Goal: Information Seeking & Learning: Learn about a topic

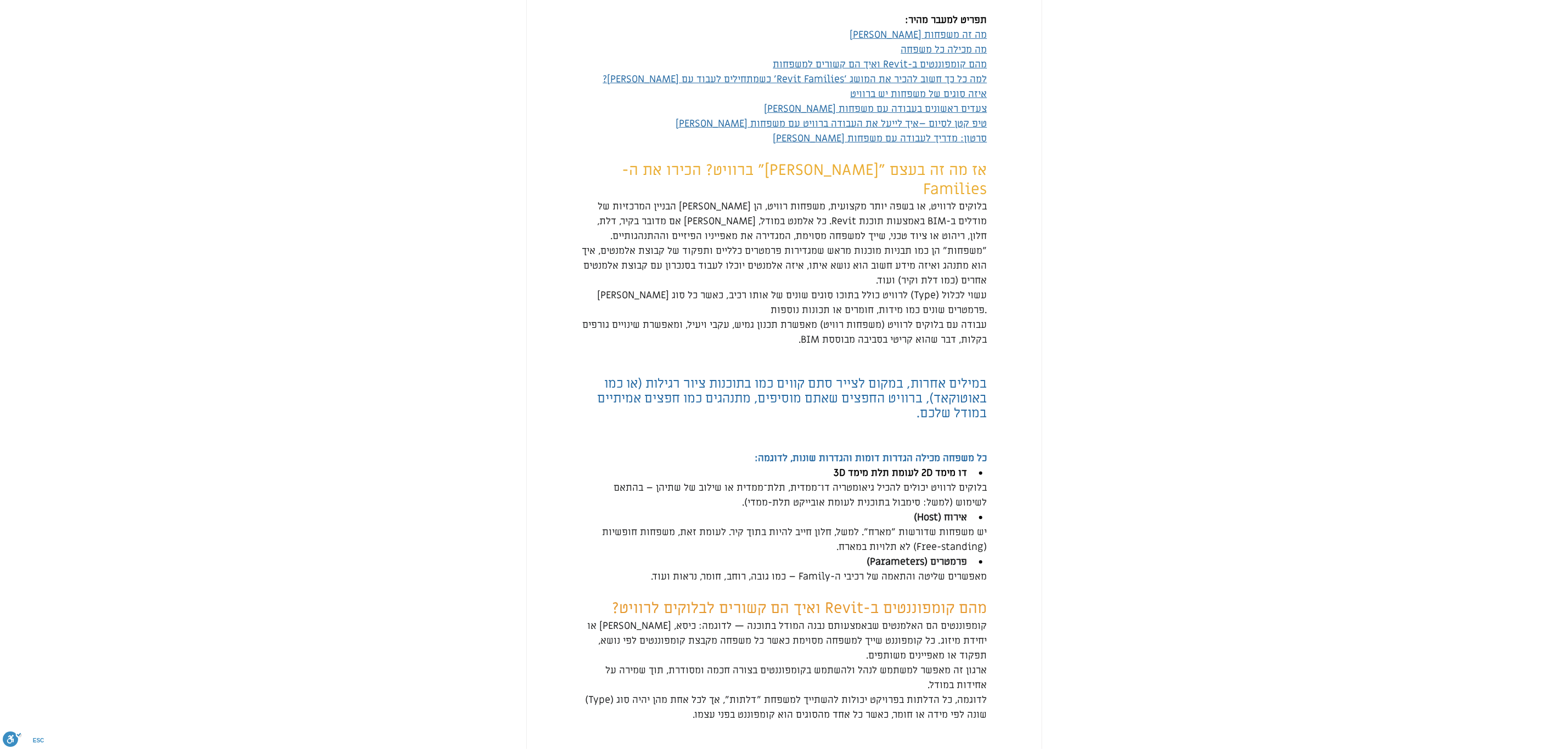
scroll to position [576, 0]
drag, startPoint x: 983, startPoint y: 466, endPoint x: 940, endPoint y: 490, distance: 49.2
click at [940, 490] on span "בלוקים לרוויט יכולים להכיל גיאומטריה דו־ממדית, תלת־ממדית או שילוב של שתיהן – בה…" at bounding box center [784, 494] width 406 height 30
click at [972, 479] on li "דו מימד 2D לעומת תלת מימד 3D" at bounding box center [776, 471] width 391 height 15
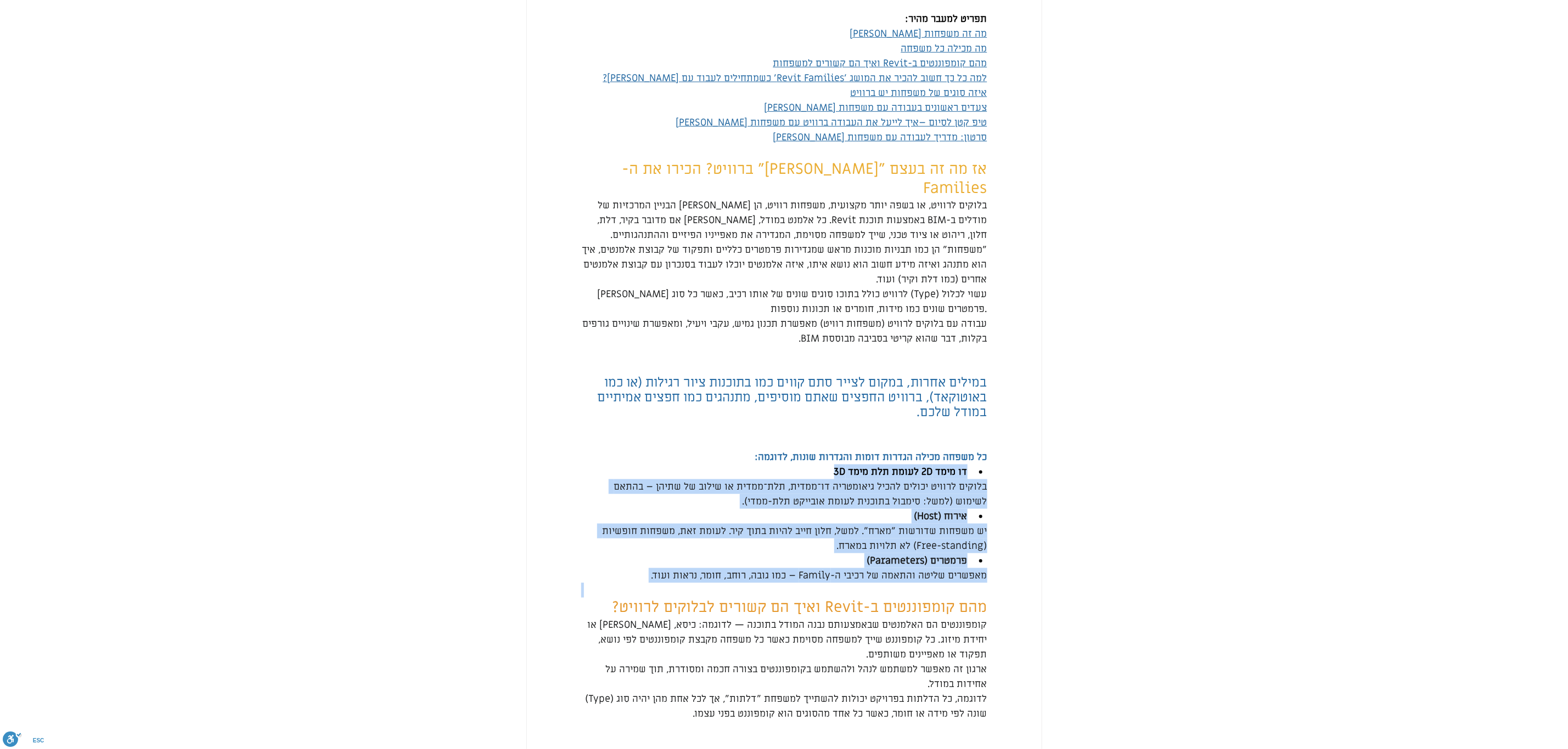
drag, startPoint x: 966, startPoint y: 484, endPoint x: 570, endPoint y: 594, distance: 411.0
click at [570, 594] on div "main content" at bounding box center [784, 590] width 515 height 15
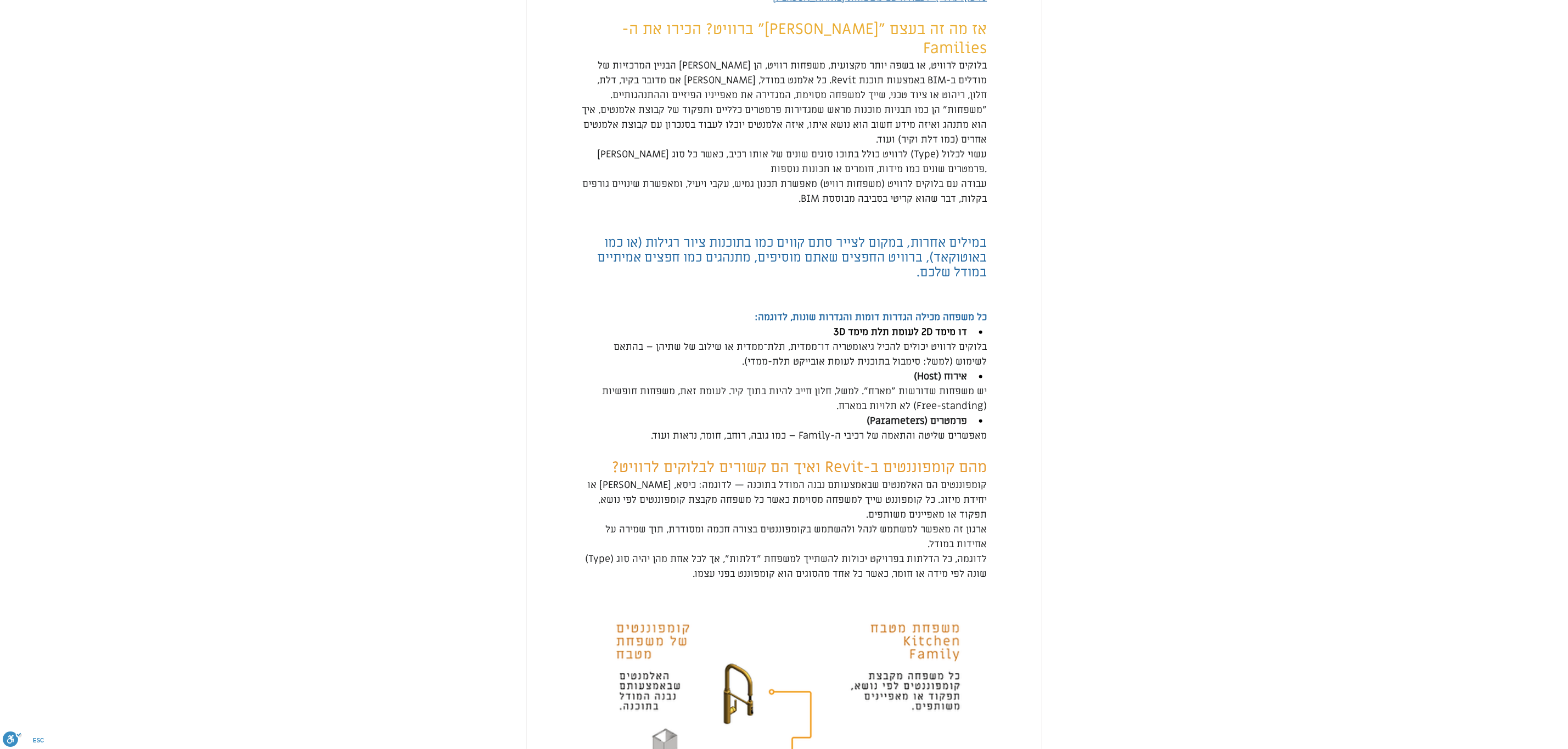
scroll to position [741, 0]
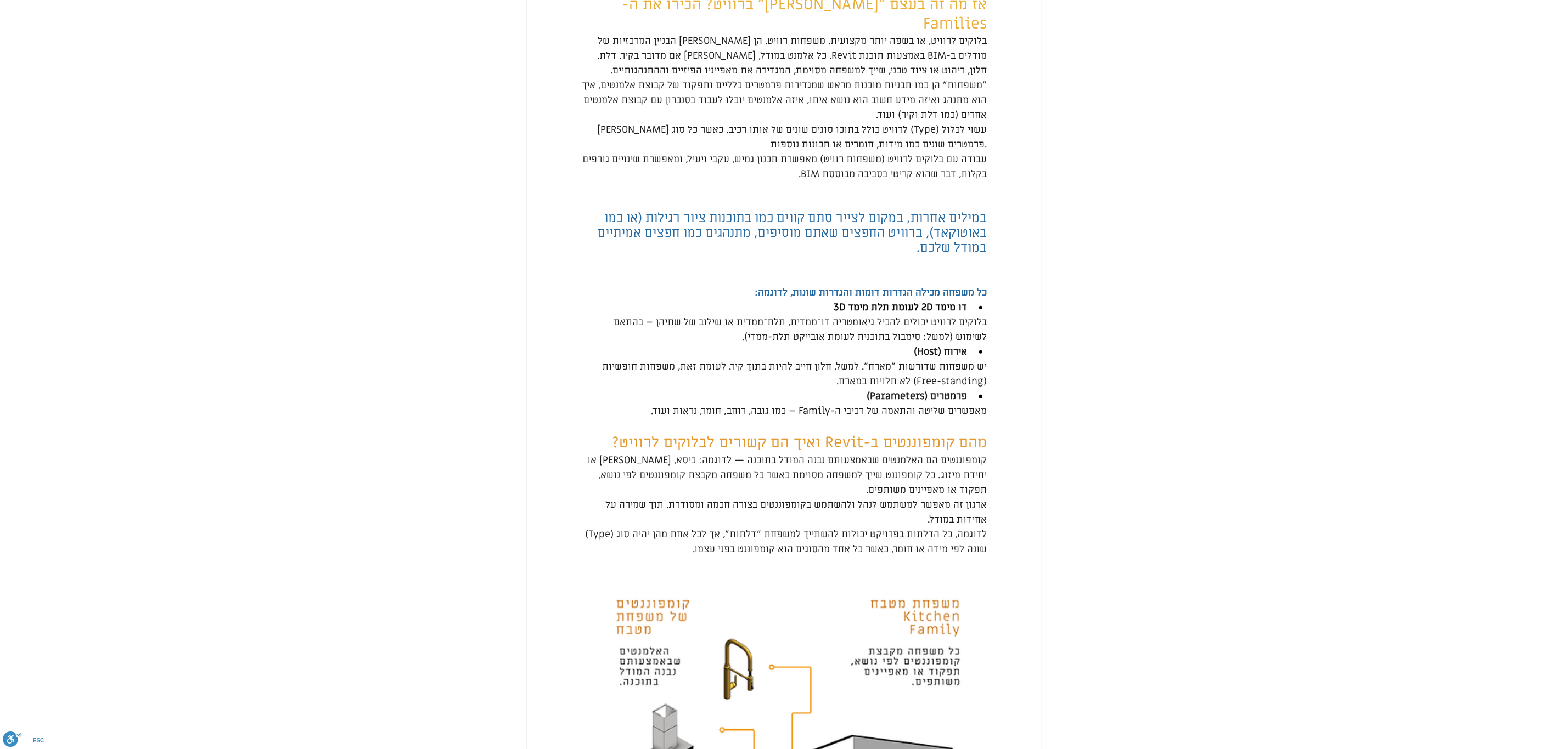
click at [805, 514] on span "ארגון זה מאפשר למשתמש לנהל ולהשתמש בקומפוננטים בצורה חכמה ומסודרת, תוך שמירה על…" at bounding box center [795, 512] width 384 height 28
drag, startPoint x: 983, startPoint y: 448, endPoint x: 883, endPoint y: 462, distance: 101.0
click at [883, 453] on span "מהם קומפוננטים ב-Revit ואיך הם קשורים לבלוקים לרוויט?" at bounding box center [800, 442] width 375 height 20
click at [870, 483] on span "קומפוננטים הם האלמנטים שבאמצעותם נבנה המודל בתוכנה — לדוגמה: כיסא, [PERSON_NAME…" at bounding box center [785, 476] width 402 height 42
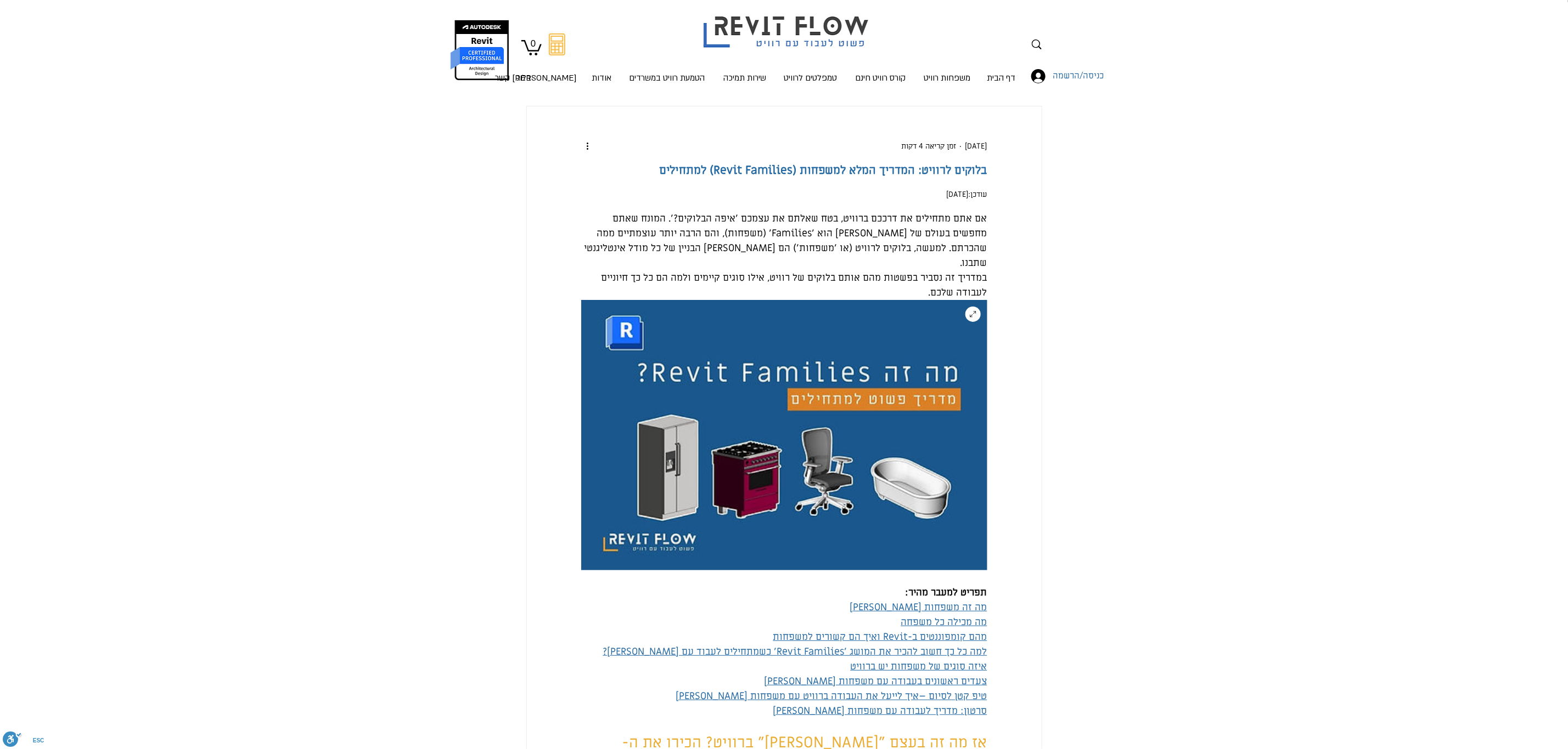
scroll to position [0, 0]
